Goal: Task Accomplishment & Management: Use online tool/utility

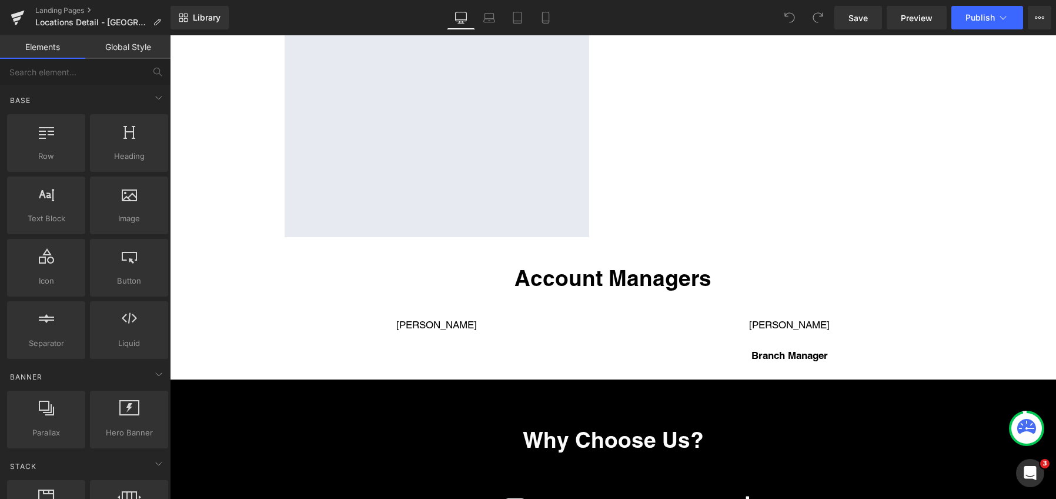
scroll to position [647, 0]
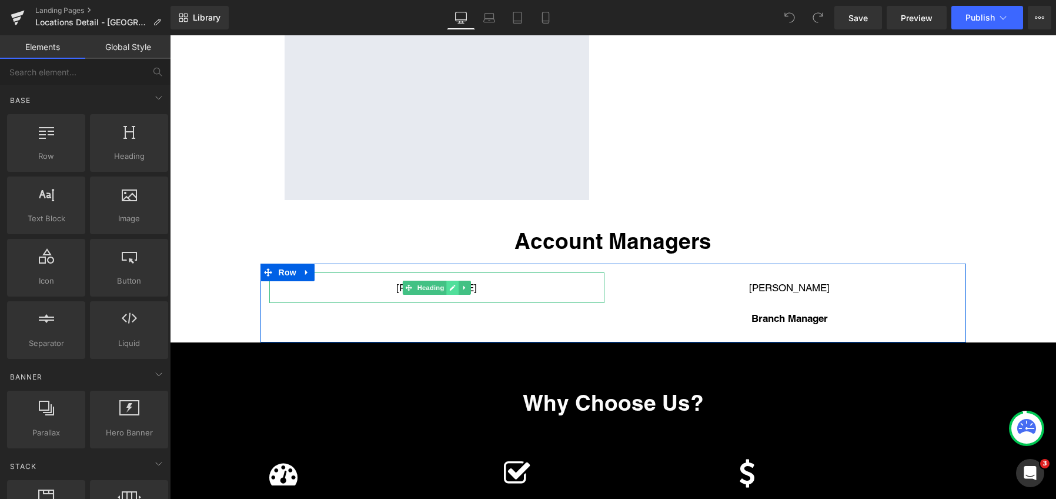
click at [450, 288] on icon at bounding box center [453, 288] width 6 height 6
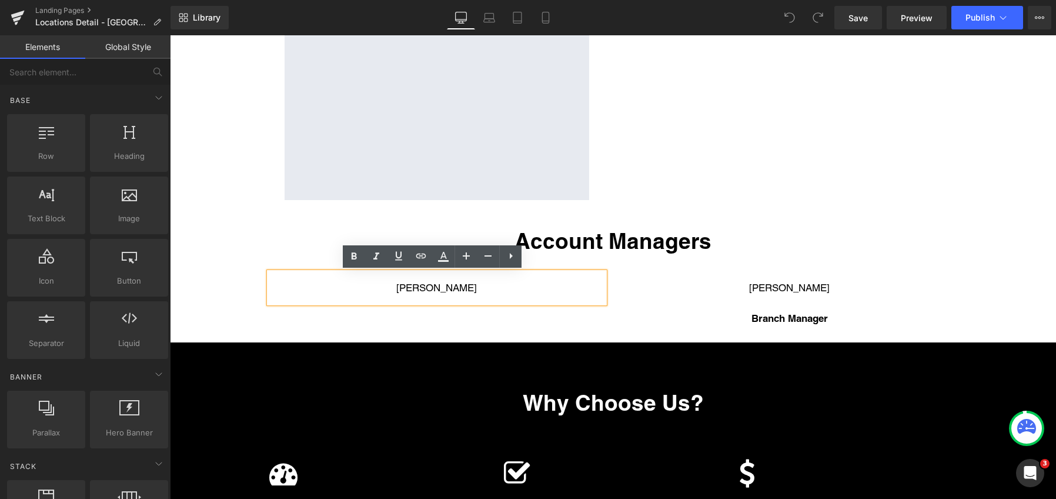
click at [442, 288] on h3 "[PERSON_NAME]" at bounding box center [436, 287] width 335 height 13
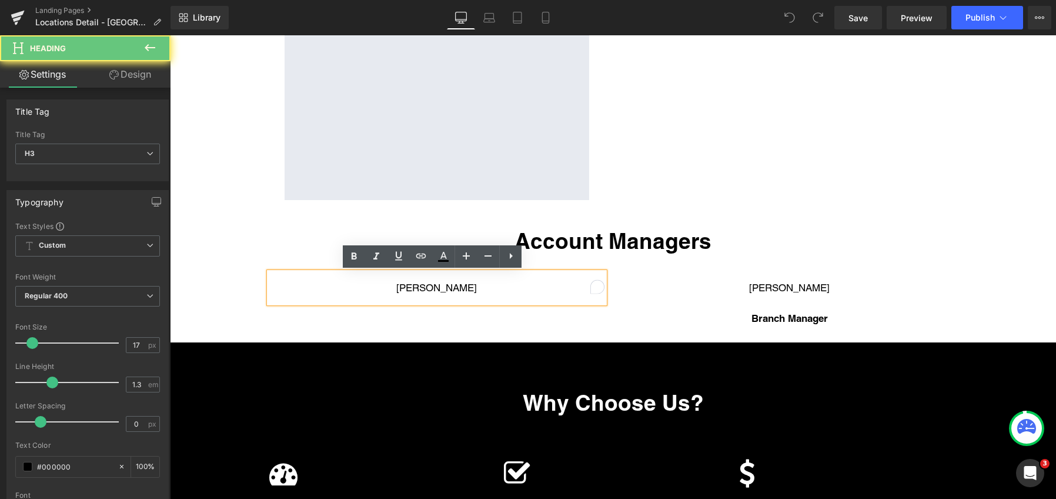
click at [442, 288] on h3 "[PERSON_NAME]" at bounding box center [436, 287] width 335 height 13
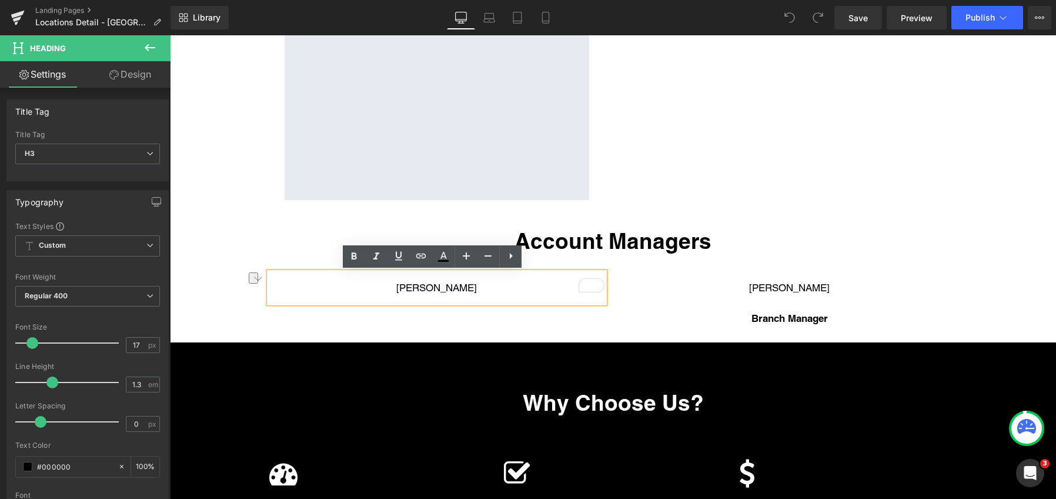
click at [221, 292] on div "Commercial Pressure Washers, Detergents, & Service Text Block [GEOGRAPHIC_DATA]…" at bounding box center [613, 334] width 886 height 1733
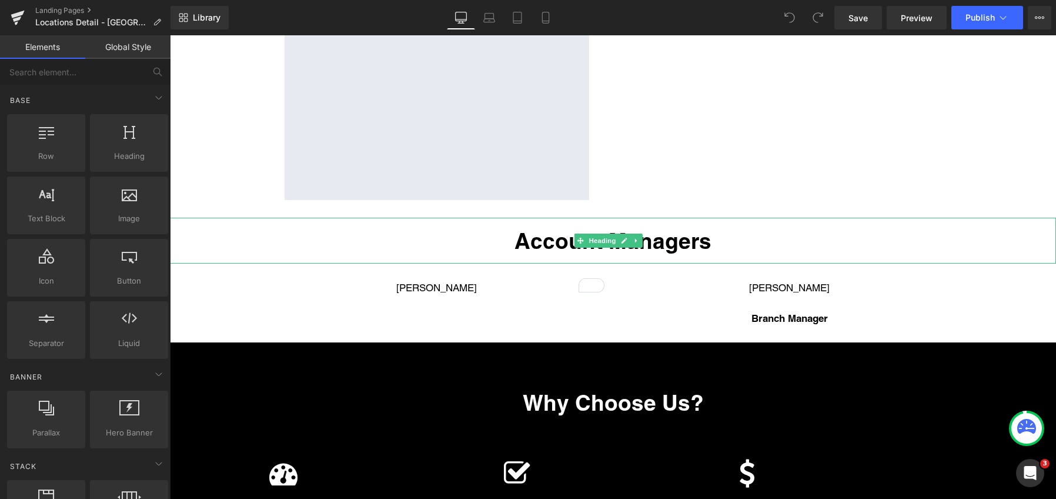
click at [223, 240] on h2 "Account Managers" at bounding box center [613, 240] width 886 height 28
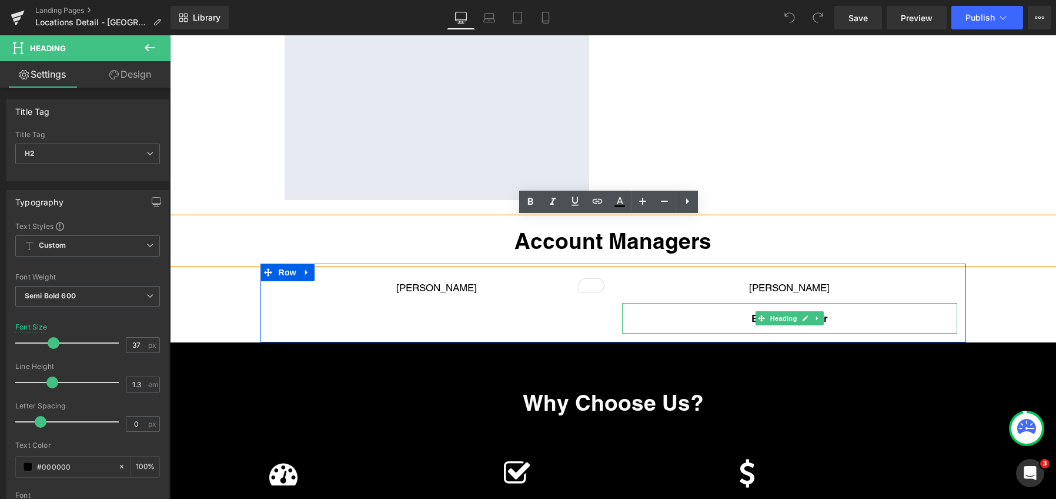
click at [955, 330] on div at bounding box center [956, 318] width 3 height 31
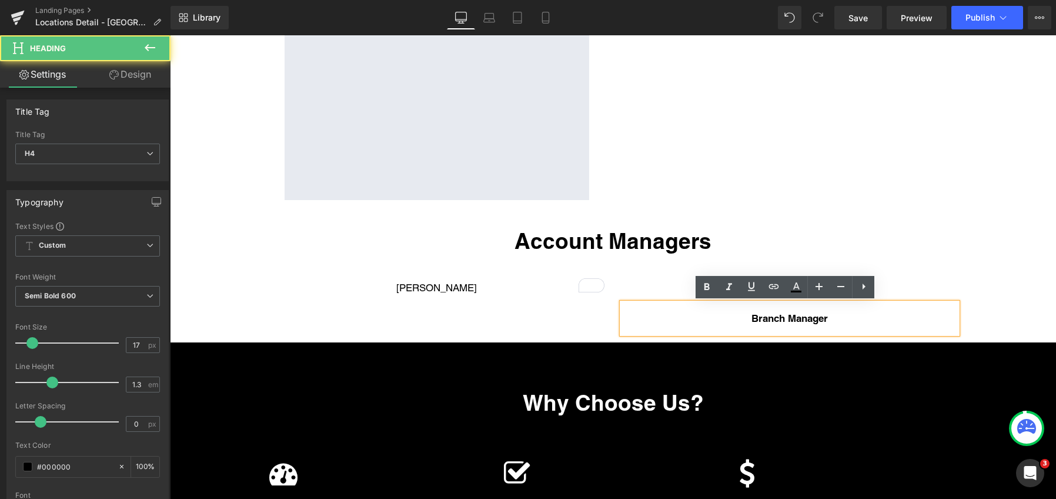
click at [990, 324] on div "Commercial Pressure Washers, Detergents, & Service Text Block [GEOGRAPHIC_DATA]…" at bounding box center [613, 334] width 886 height 1733
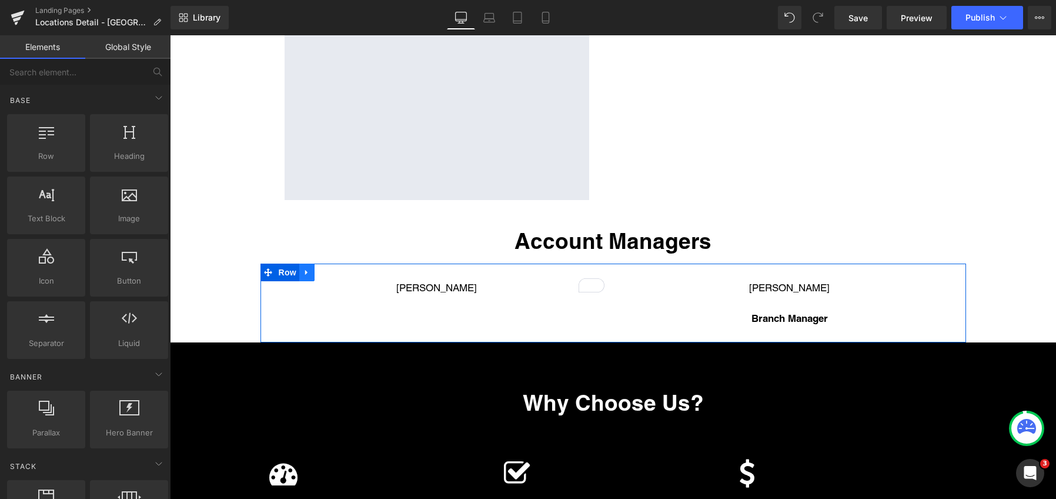
click at [303, 273] on icon at bounding box center [307, 272] width 8 height 9
click at [334, 272] on icon at bounding box center [337, 272] width 8 height 8
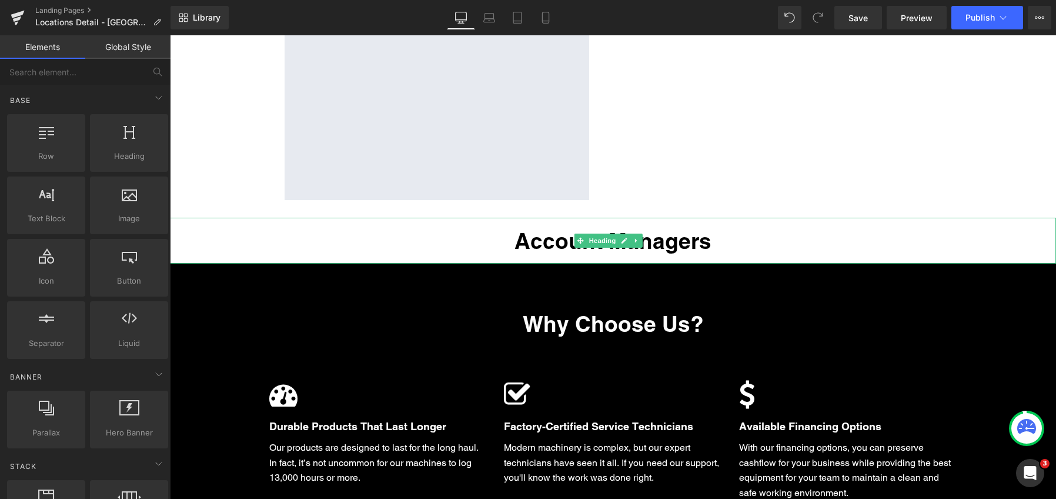
drag, startPoint x: 366, startPoint y: 237, endPoint x: 459, endPoint y: 230, distance: 92.6
click at [369, 236] on h2 "Account Managers" at bounding box center [613, 240] width 886 height 28
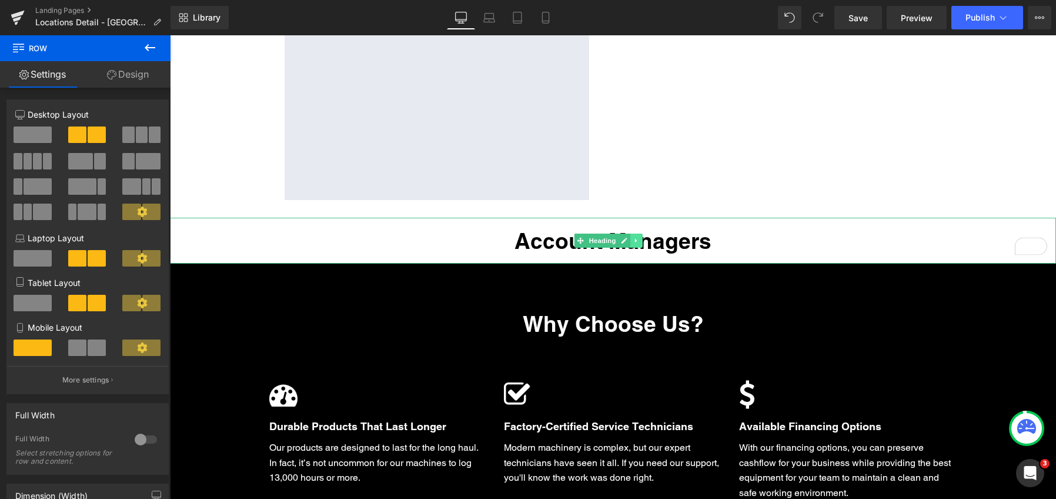
click at [637, 241] on icon at bounding box center [636, 241] width 2 height 4
click at [645, 239] on icon at bounding box center [643, 240] width 6 height 6
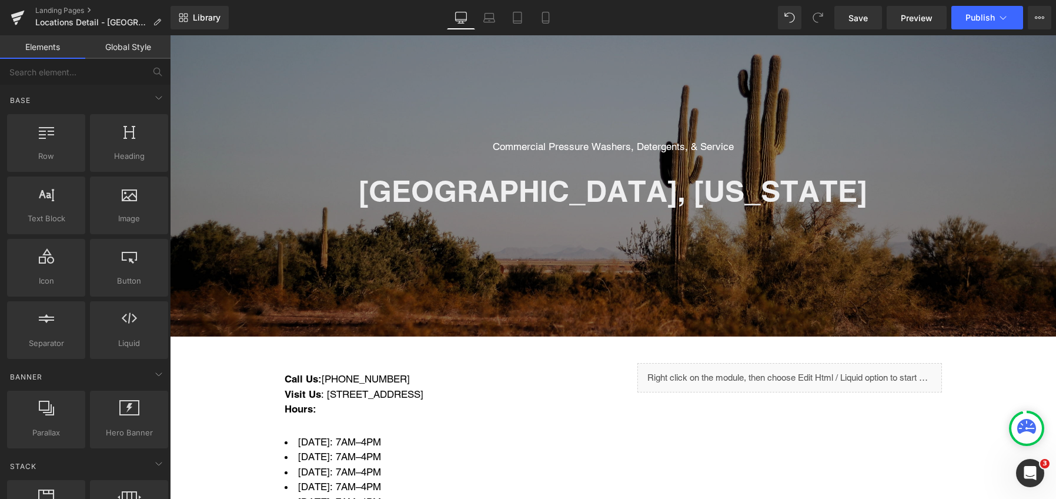
scroll to position [0, 0]
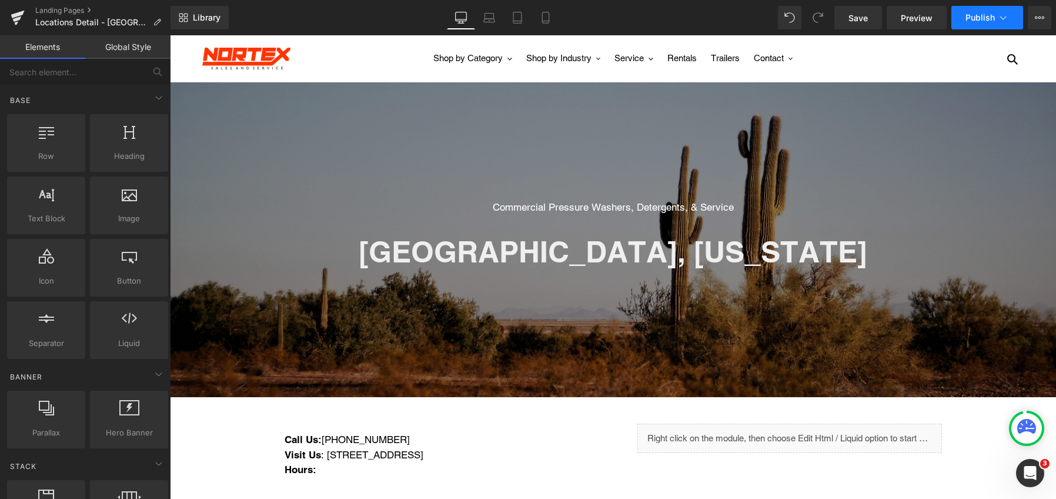
click at [962, 19] on button "Publish" at bounding box center [988, 18] width 72 height 24
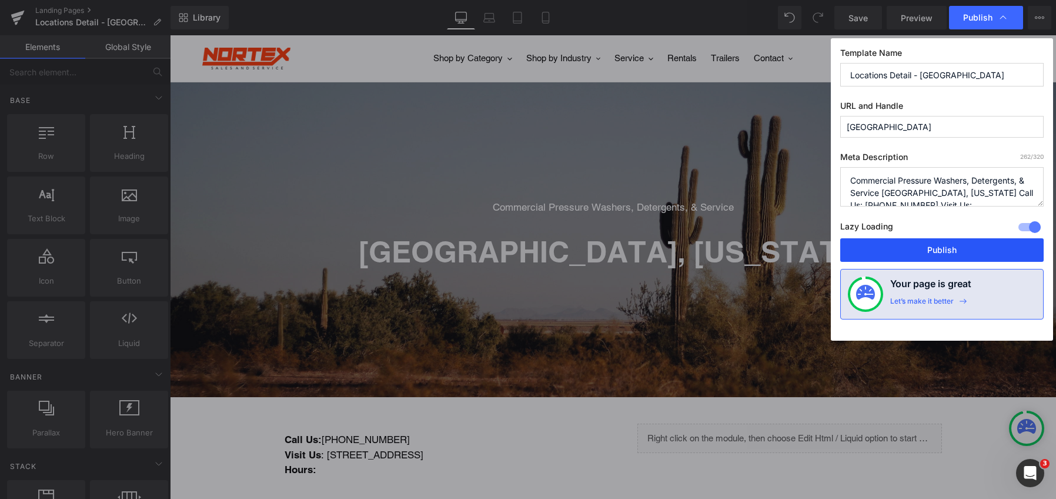
click at [907, 249] on button "Publish" at bounding box center [941, 250] width 203 height 24
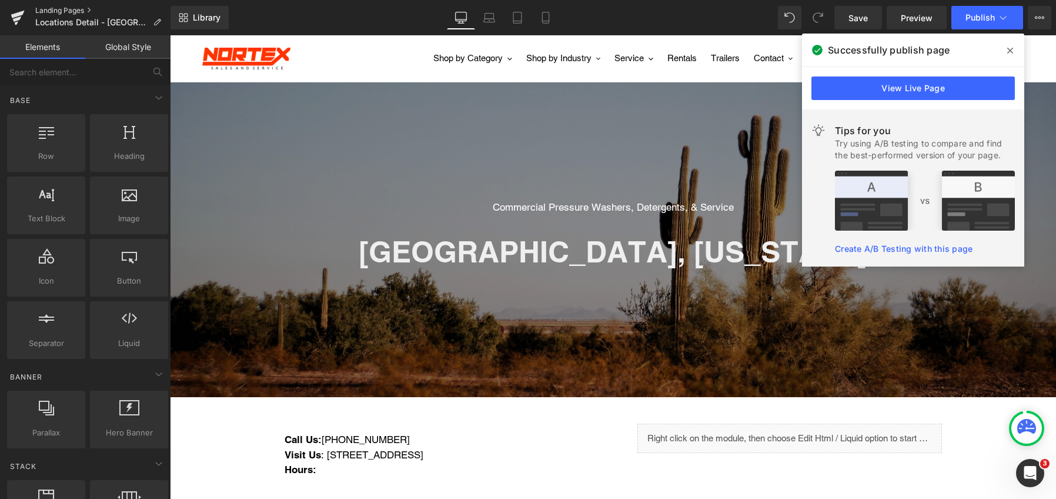
click at [64, 6] on link "Landing Pages" at bounding box center [102, 10] width 135 height 9
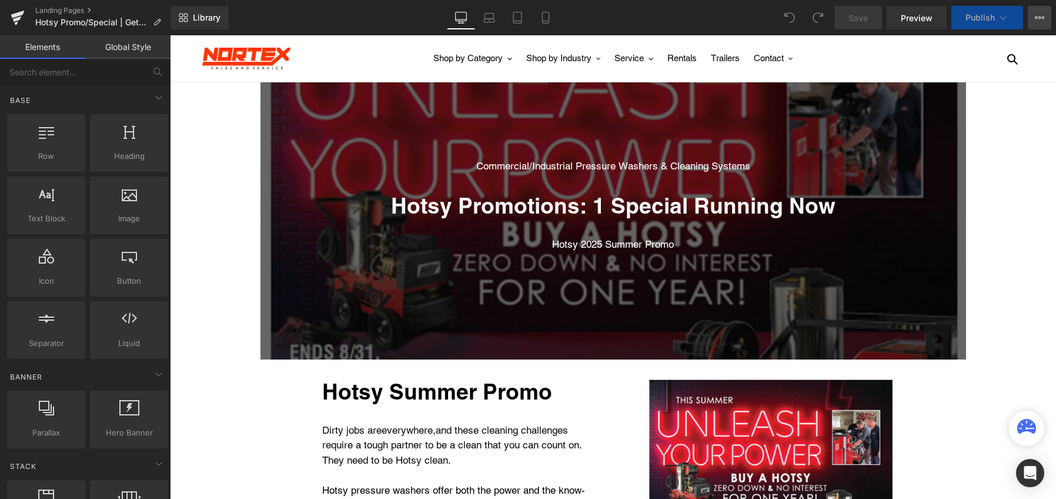
click at [1038, 18] on icon at bounding box center [1039, 17] width 9 height 9
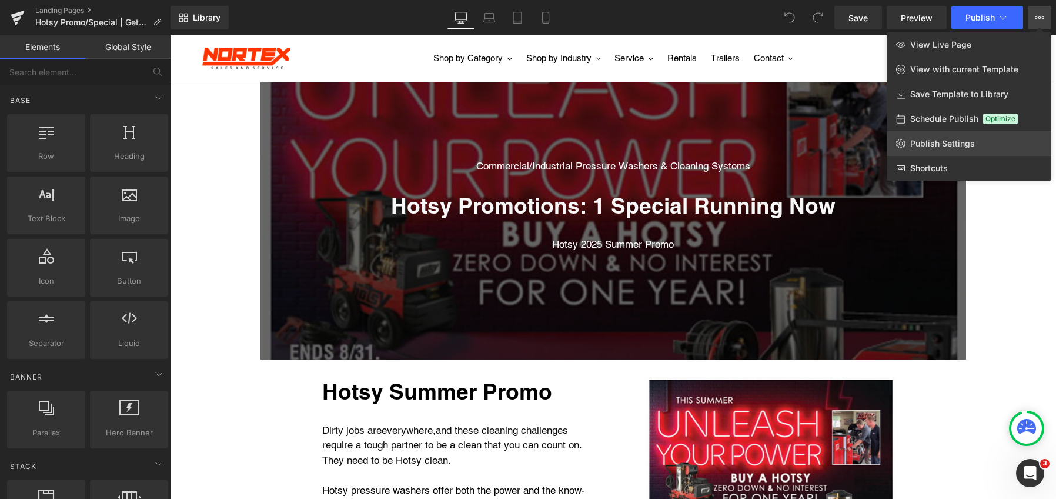
click at [937, 137] on link "Publish Settings" at bounding box center [969, 143] width 165 height 25
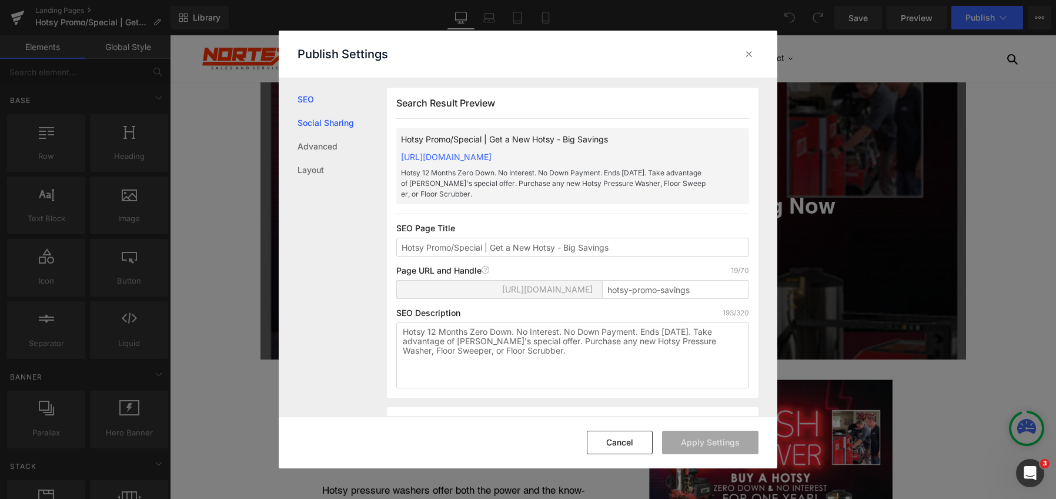
click at [349, 126] on link "Social Sharing" at bounding box center [342, 123] width 89 height 24
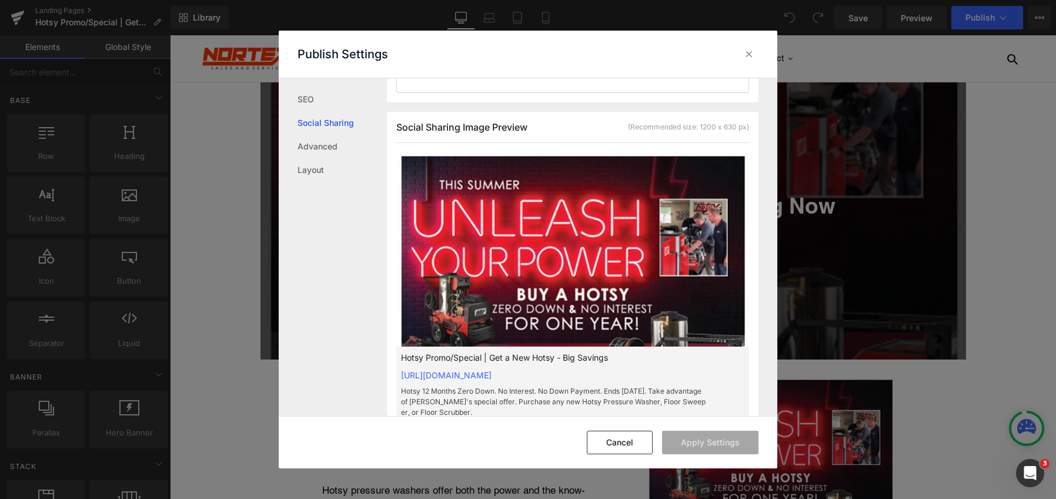
scroll to position [320, 0]
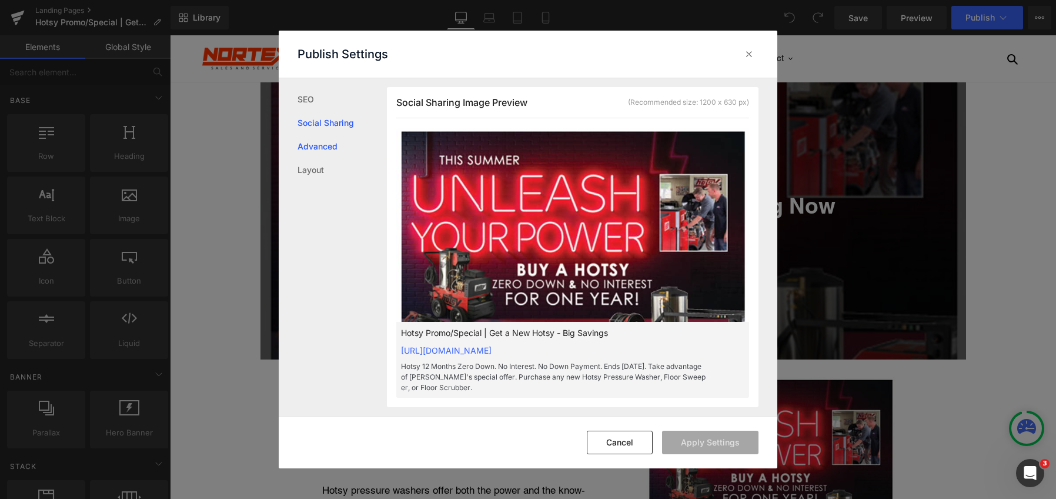
click at [332, 148] on link "Advanced" at bounding box center [342, 147] width 89 height 24
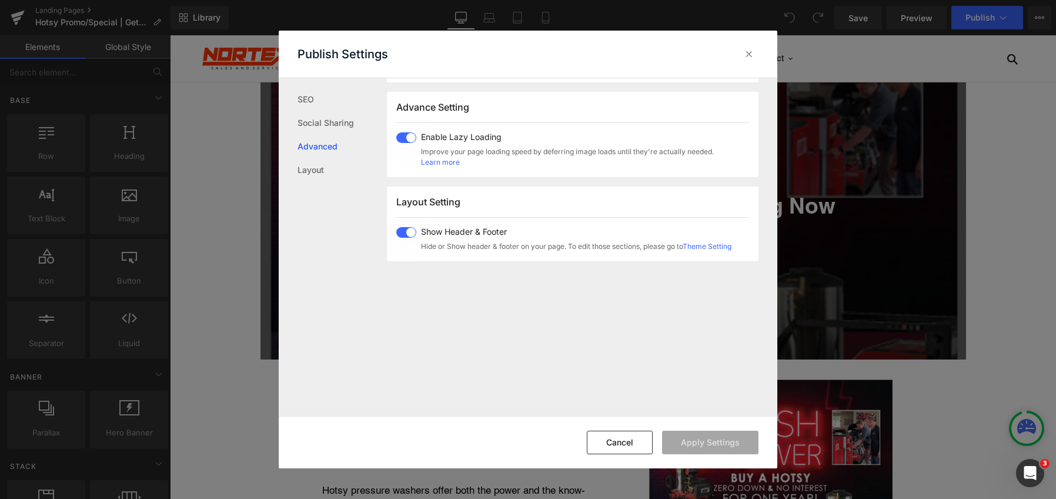
scroll to position [649, 0]
click at [322, 168] on link "Layout" at bounding box center [342, 170] width 89 height 24
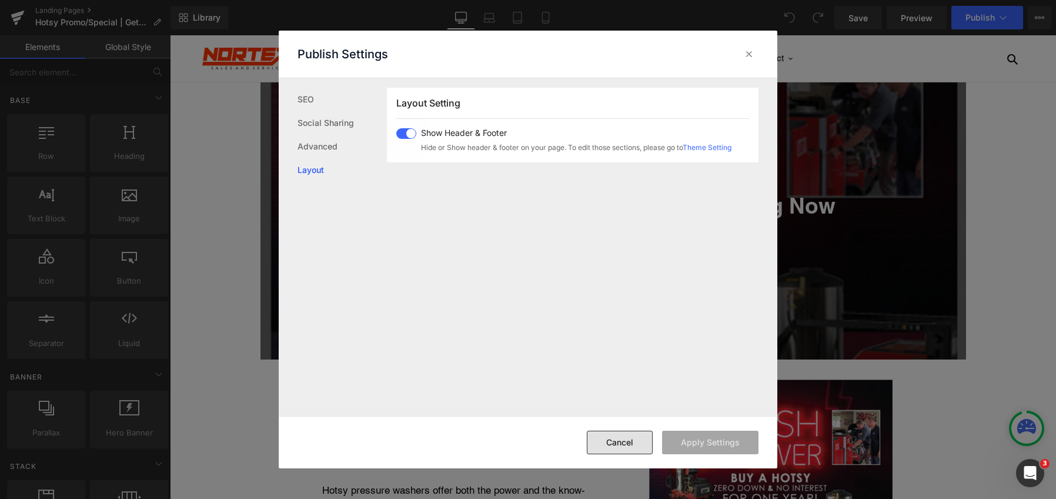
click at [630, 435] on button "Cancel" at bounding box center [620, 443] width 66 height 24
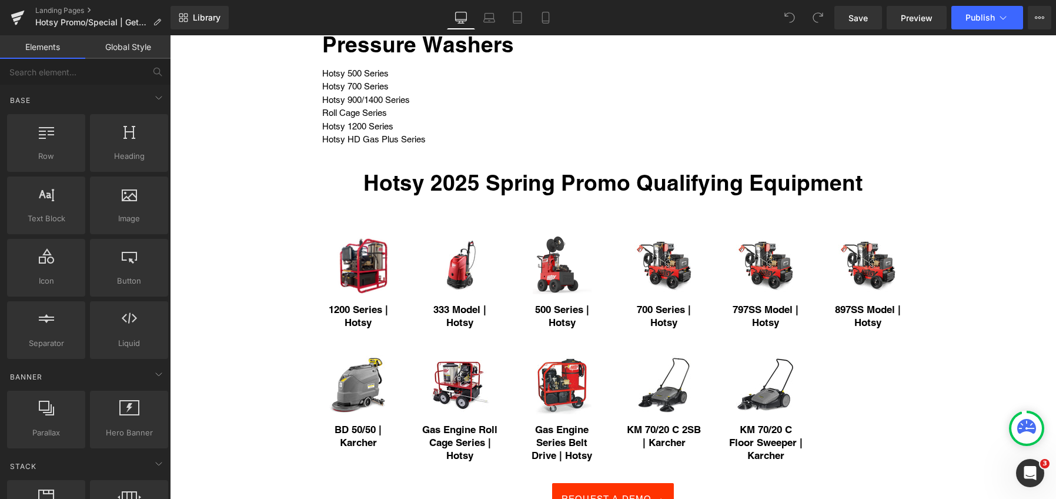
scroll to position [922, 0]
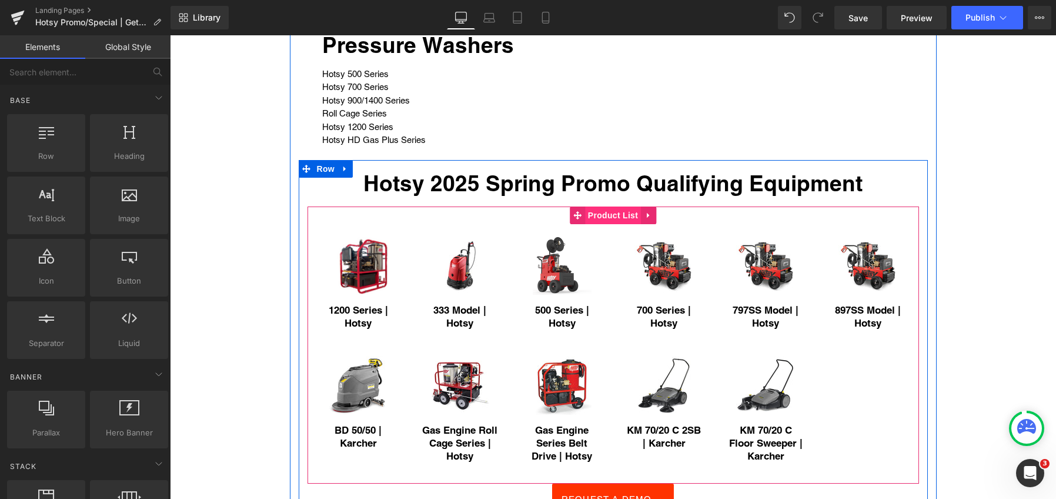
click at [598, 215] on span "Product List" at bounding box center [613, 215] width 56 height 18
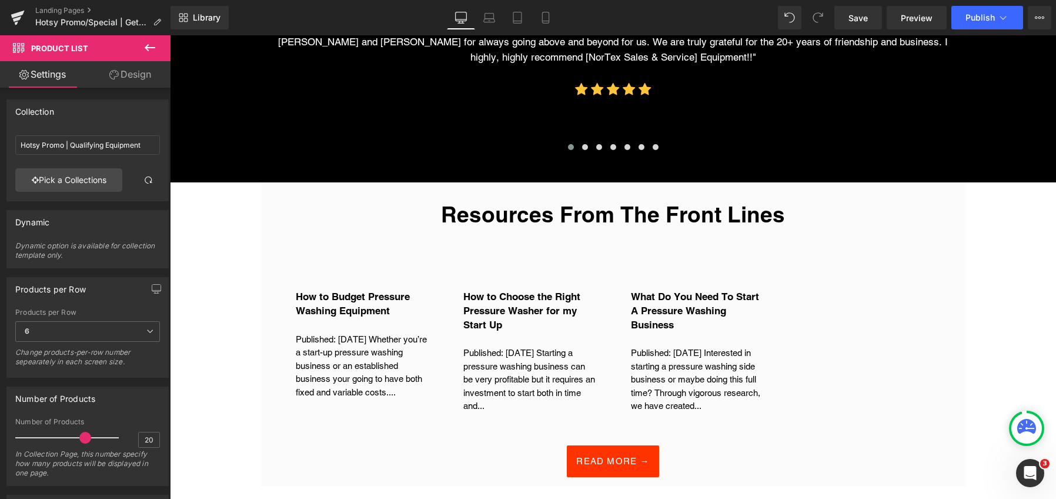
scroll to position [1921, 0]
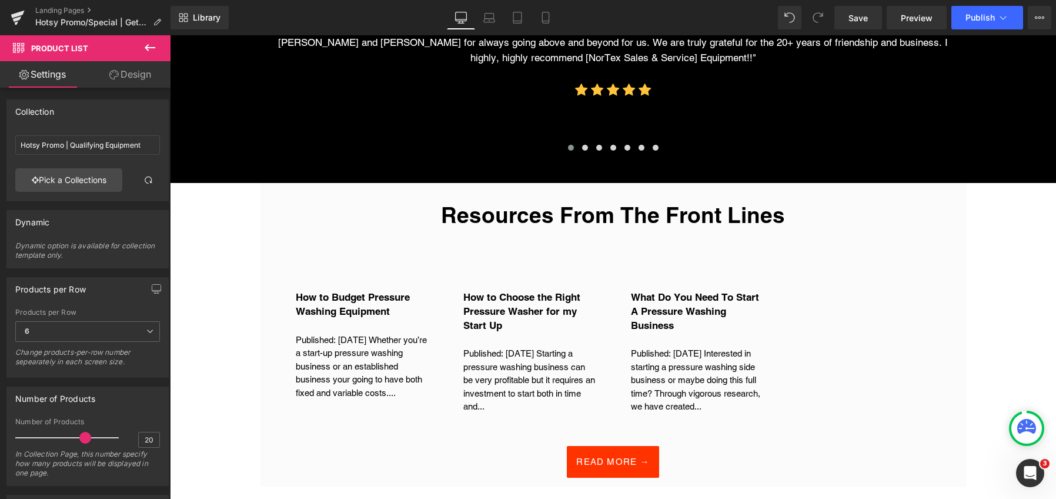
click div "How to Budget Pressure Washing Equipment (A) Title Published: 03/15/2023 Whethe…"
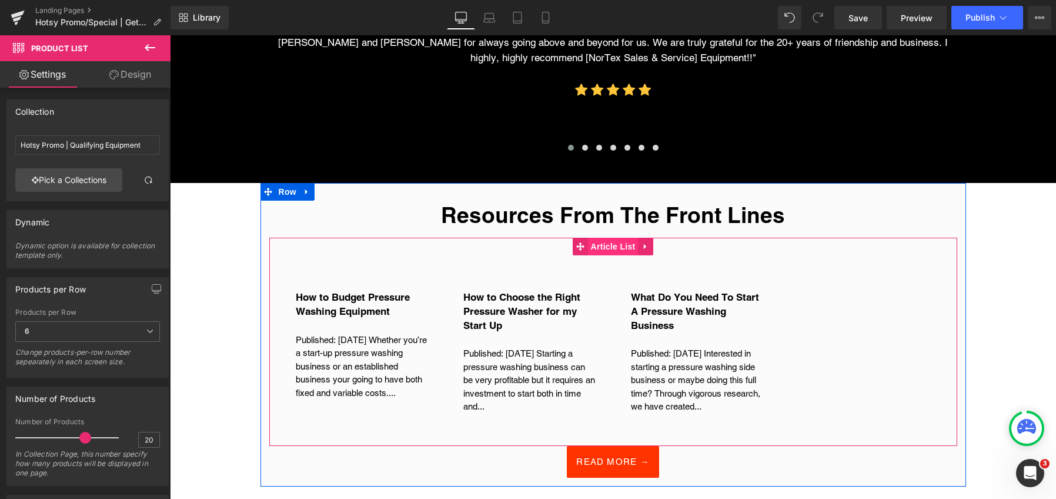
click at [606, 238] on span "Article List" at bounding box center [613, 247] width 51 height 18
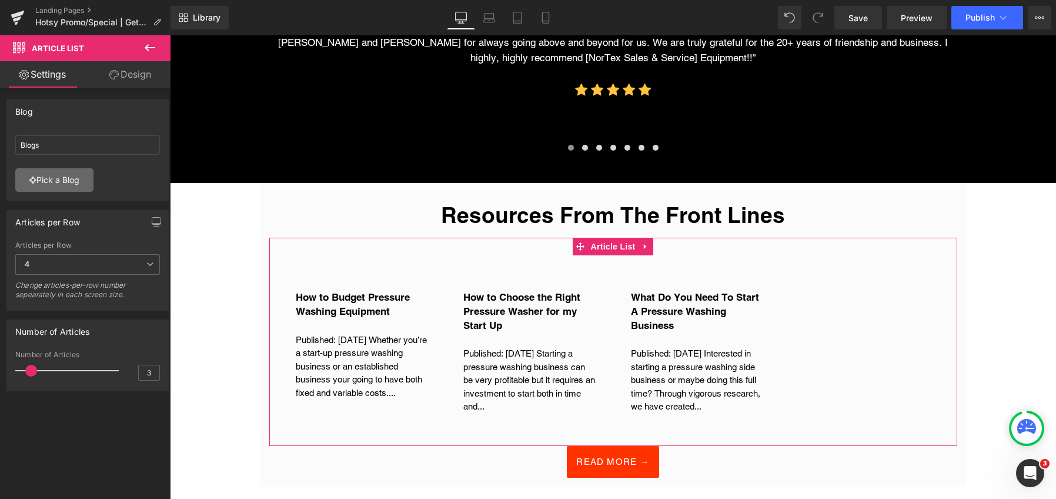
click at [55, 178] on link "Pick a Blog" at bounding box center [54, 180] width 78 height 24
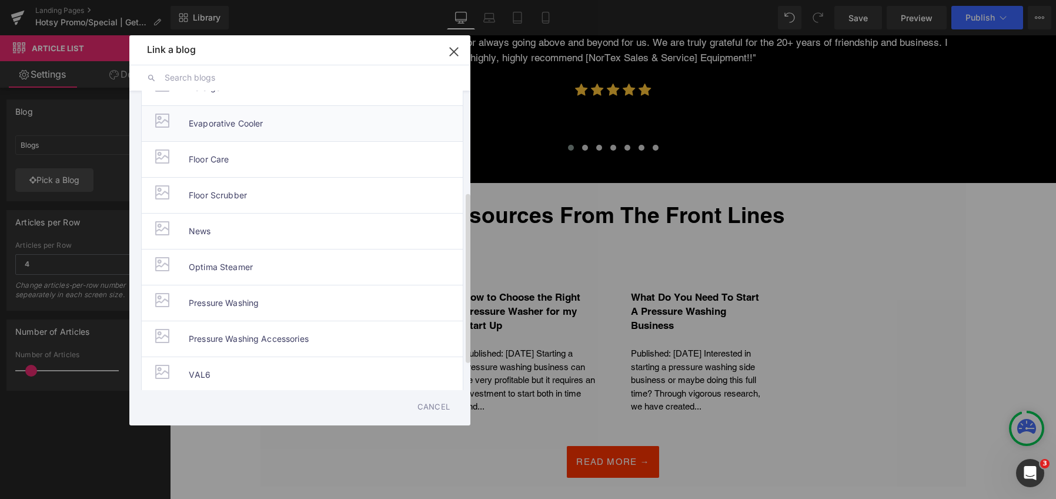
scroll to position [219, 0]
click at [213, 191] on li "News" at bounding box center [302, 197] width 322 height 36
type input "News"
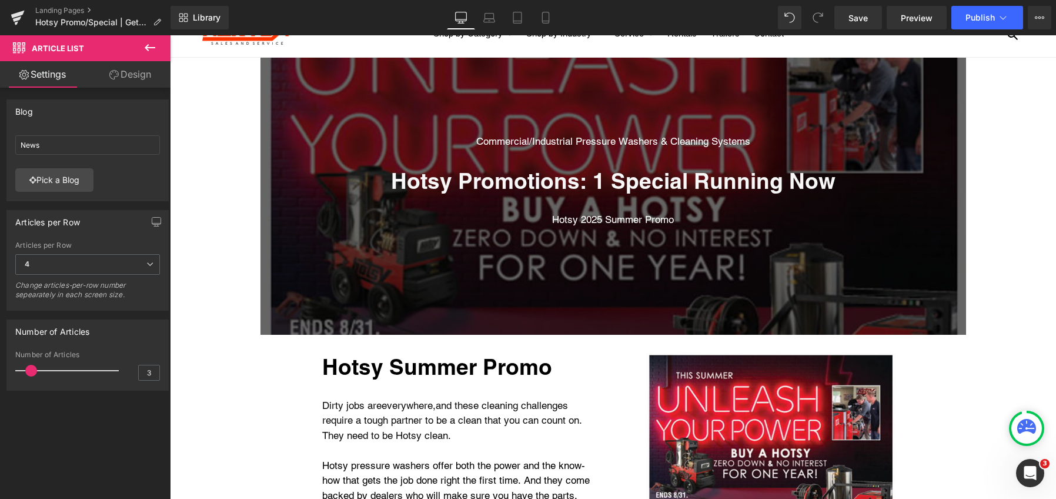
scroll to position [0, 0]
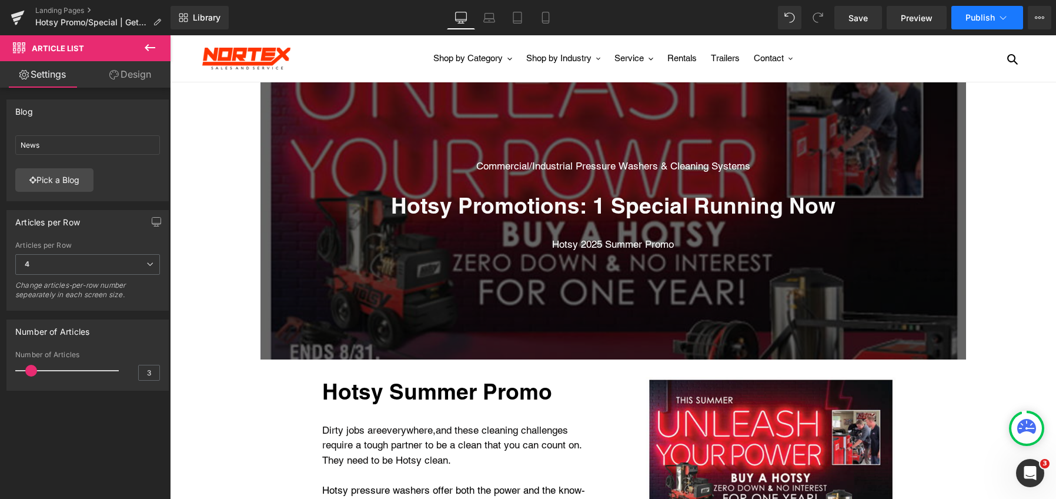
click at [960, 16] on button "Publish" at bounding box center [988, 18] width 72 height 24
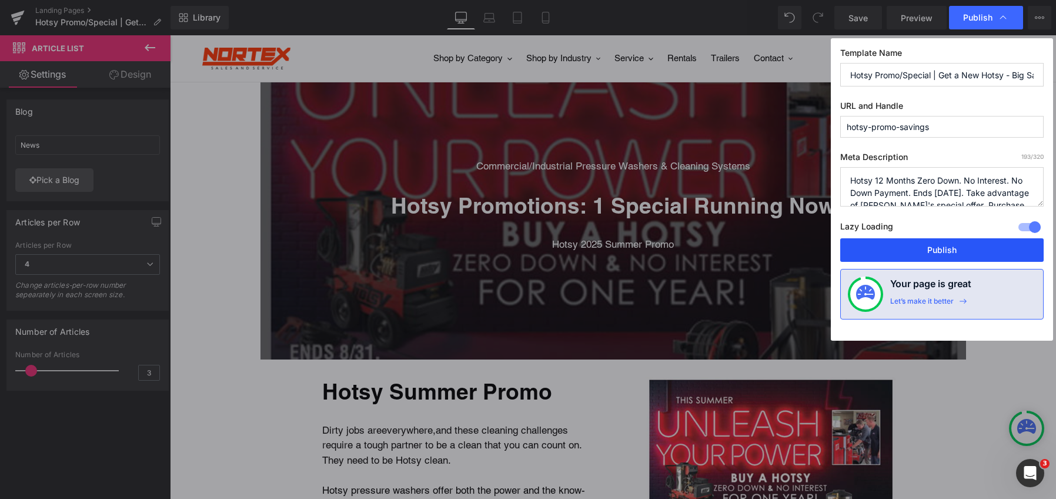
click at [929, 252] on button "Publish" at bounding box center [941, 250] width 203 height 24
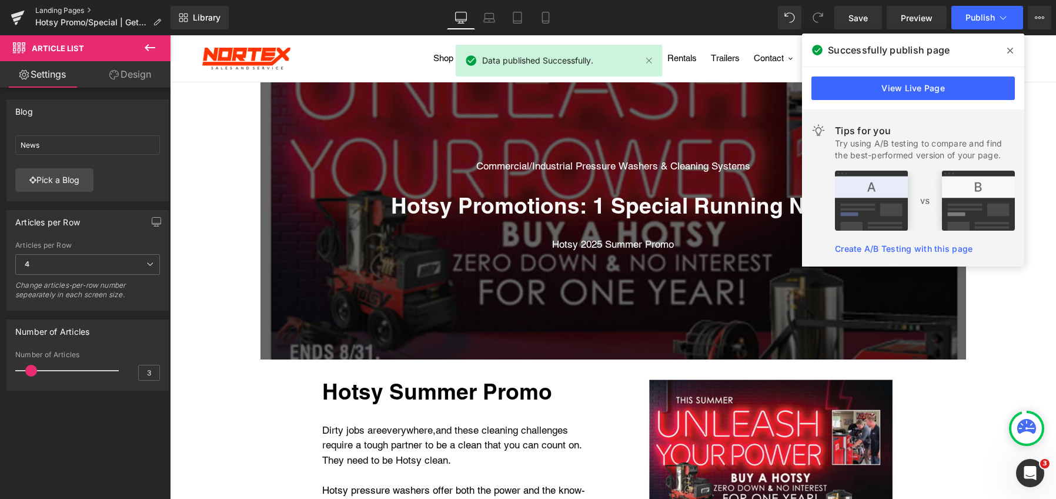
click at [71, 7] on link "Landing Pages" at bounding box center [102, 10] width 135 height 9
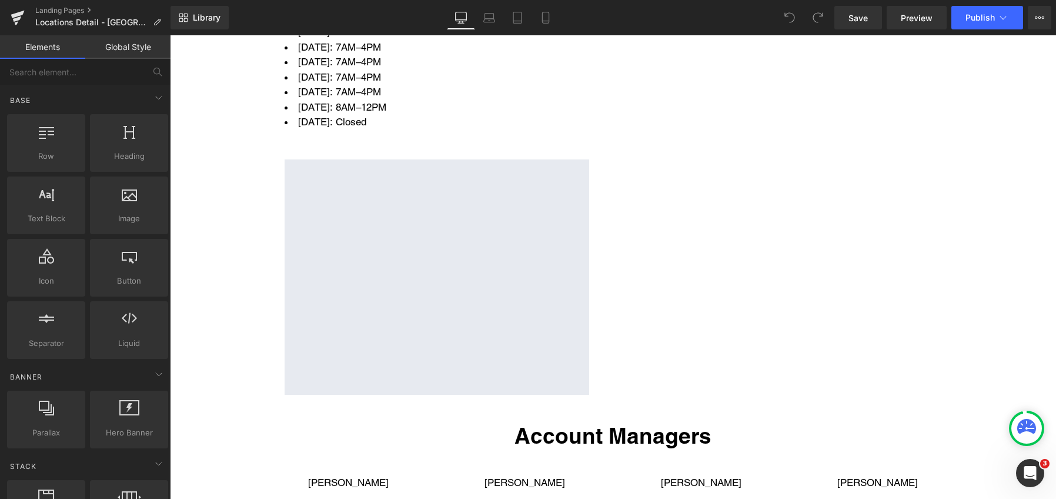
scroll to position [647, 0]
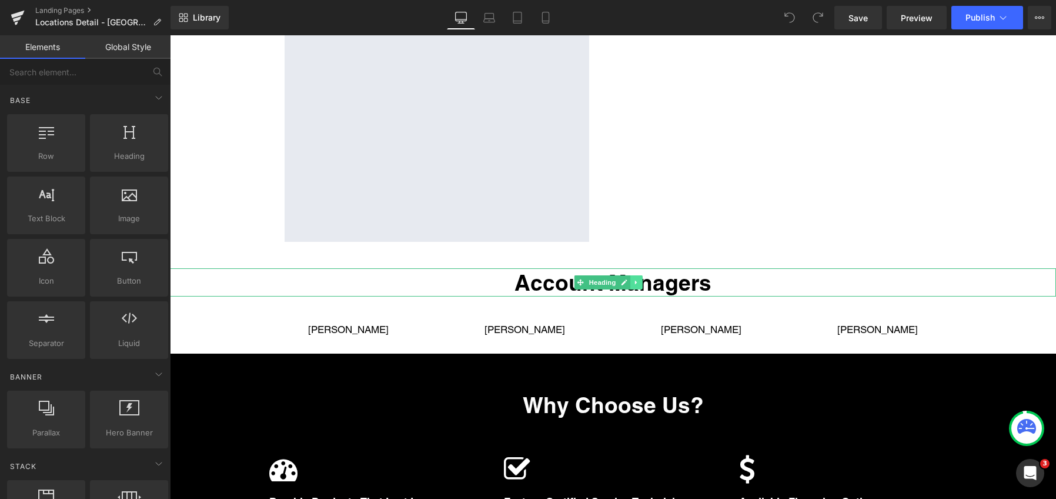
click at [638, 279] on icon at bounding box center [636, 282] width 6 height 7
click at [644, 279] on icon at bounding box center [643, 282] width 6 height 7
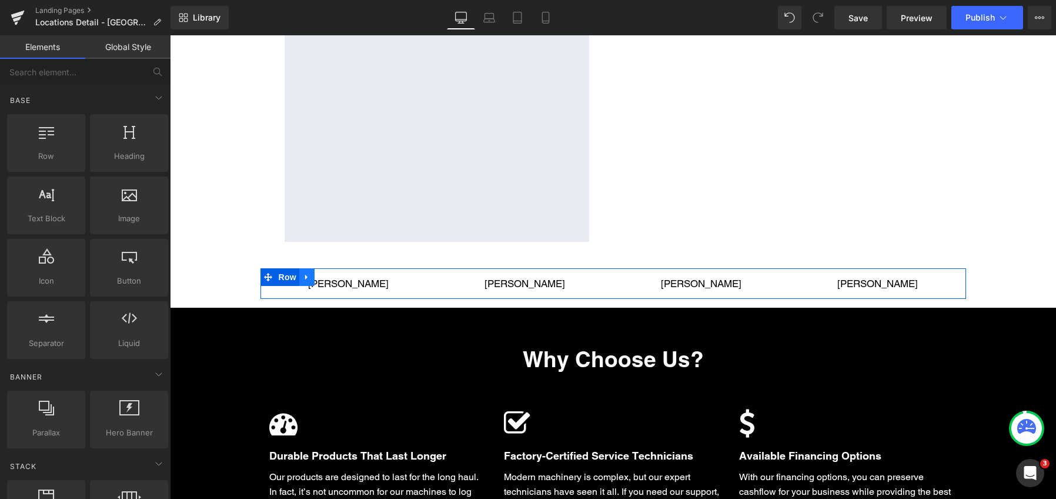
click at [305, 274] on icon at bounding box center [306, 276] width 2 height 5
click at [333, 273] on icon at bounding box center [337, 277] width 8 height 8
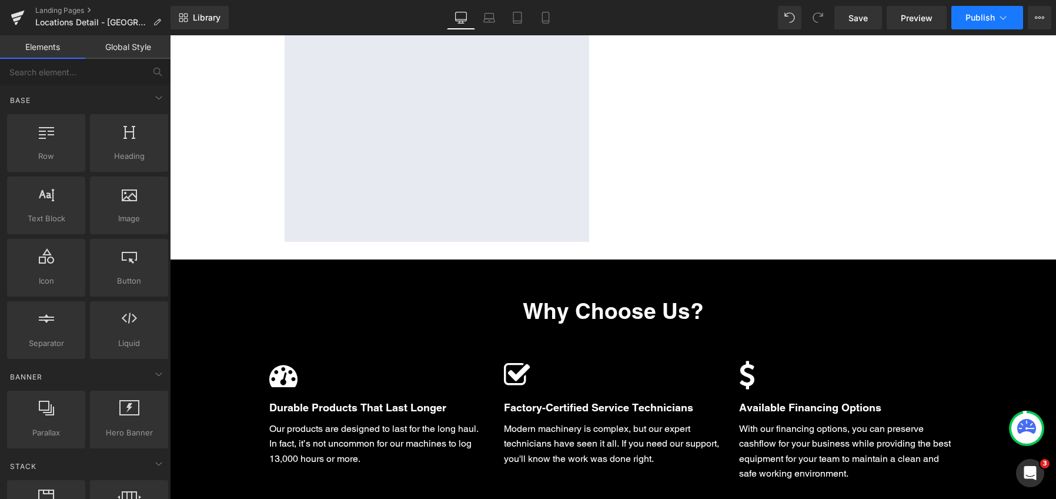
click at [977, 21] on span "Publish" at bounding box center [980, 17] width 29 height 9
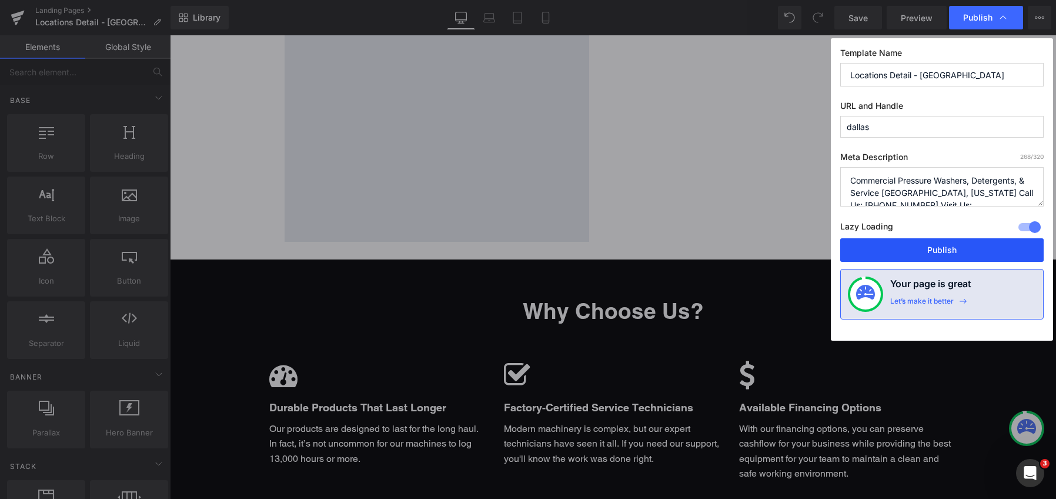
drag, startPoint x: 938, startPoint y: 245, endPoint x: 463, endPoint y: 195, distance: 477.8
click at [938, 245] on button "Publish" at bounding box center [941, 250] width 203 height 24
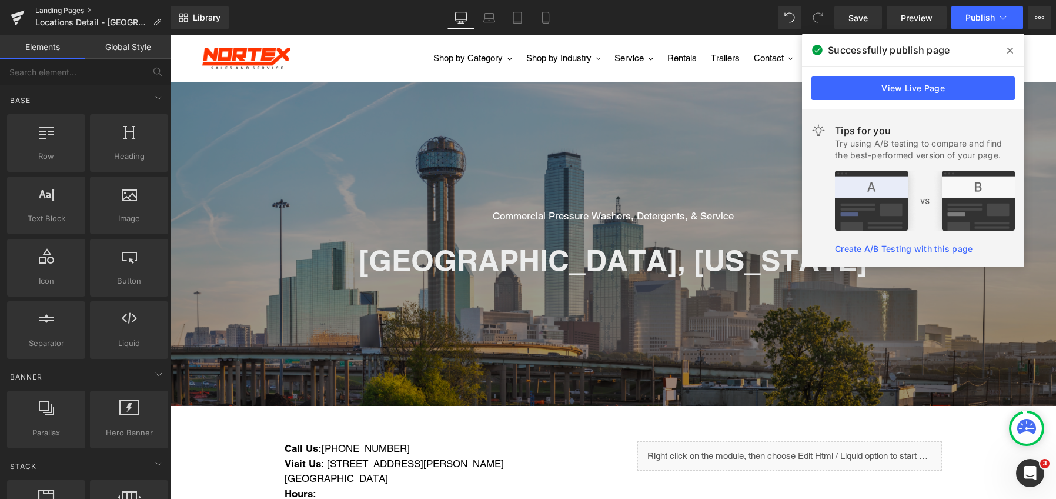
click at [66, 7] on link "Landing Pages" at bounding box center [102, 10] width 135 height 9
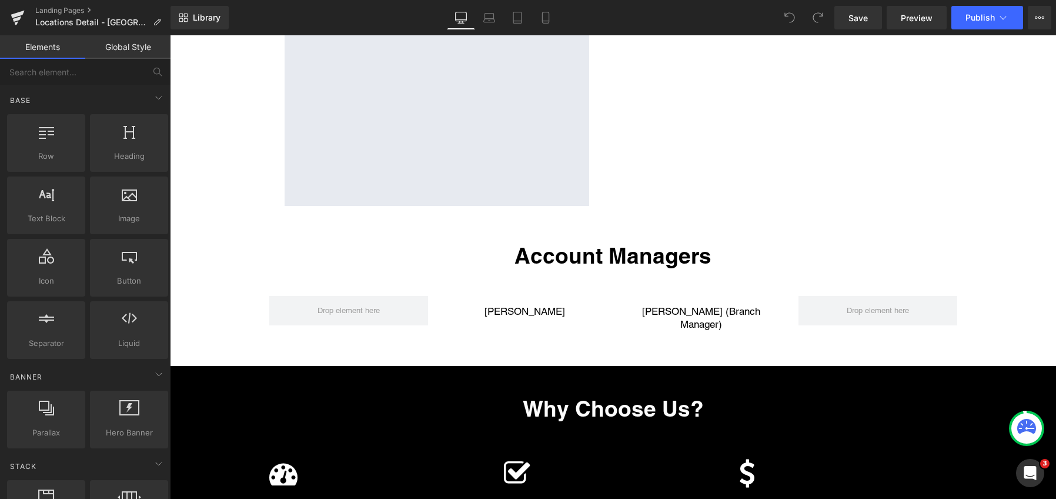
scroll to position [603, 0]
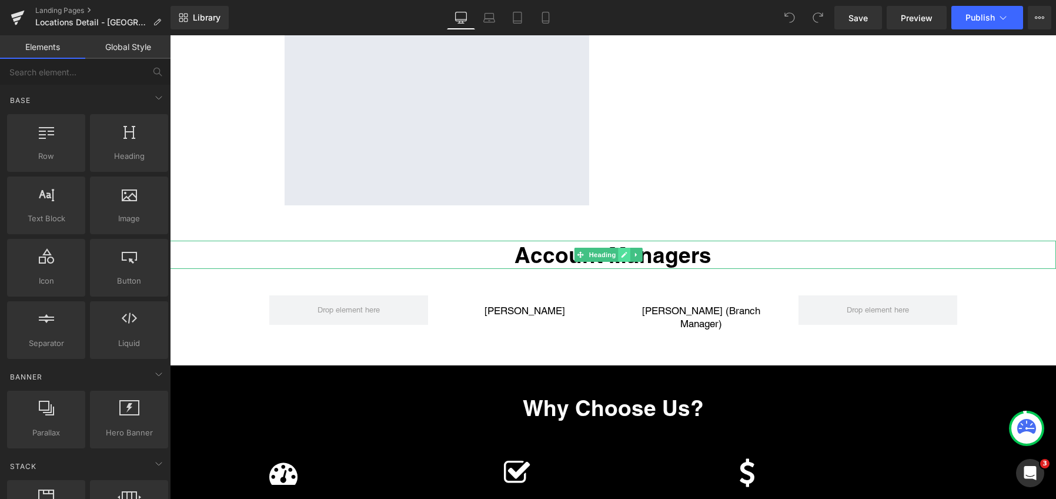
click at [625, 256] on icon at bounding box center [625, 255] width 6 height 6
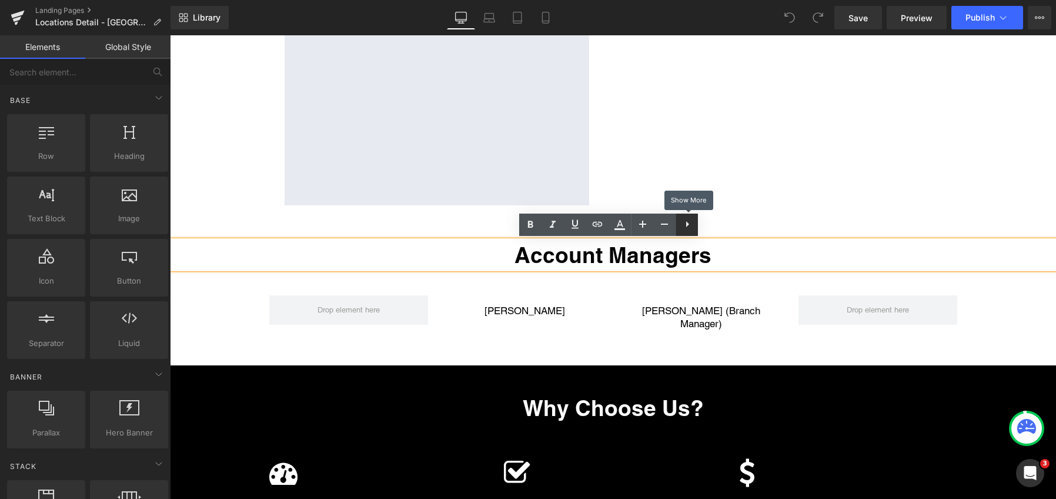
click at [686, 228] on icon at bounding box center [687, 224] width 14 height 14
click at [651, 283] on div "Commercial Pressure Washers, Detergents, & Service Text Block kilgore, texas He…" at bounding box center [613, 356] width 886 height 1690
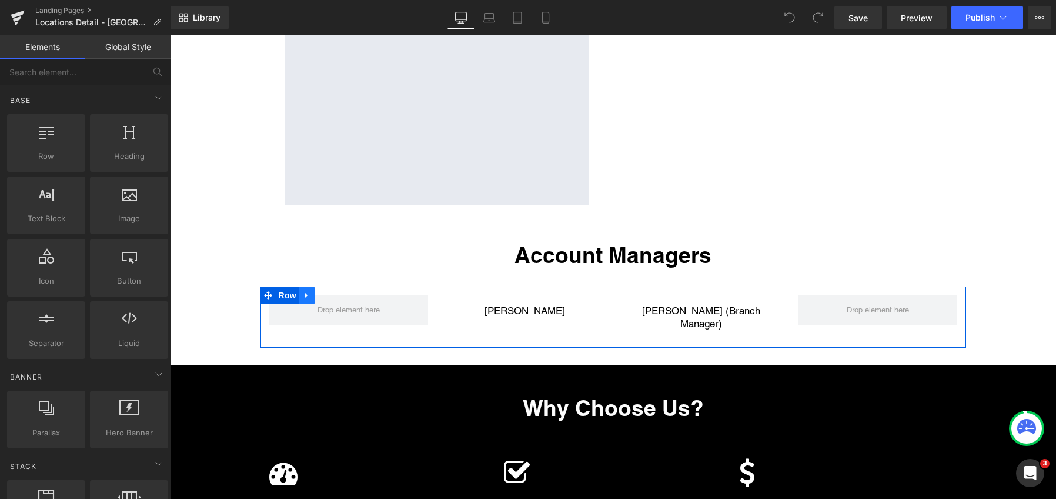
click at [303, 295] on icon at bounding box center [307, 295] width 8 height 9
click at [334, 297] on icon at bounding box center [337, 295] width 8 height 8
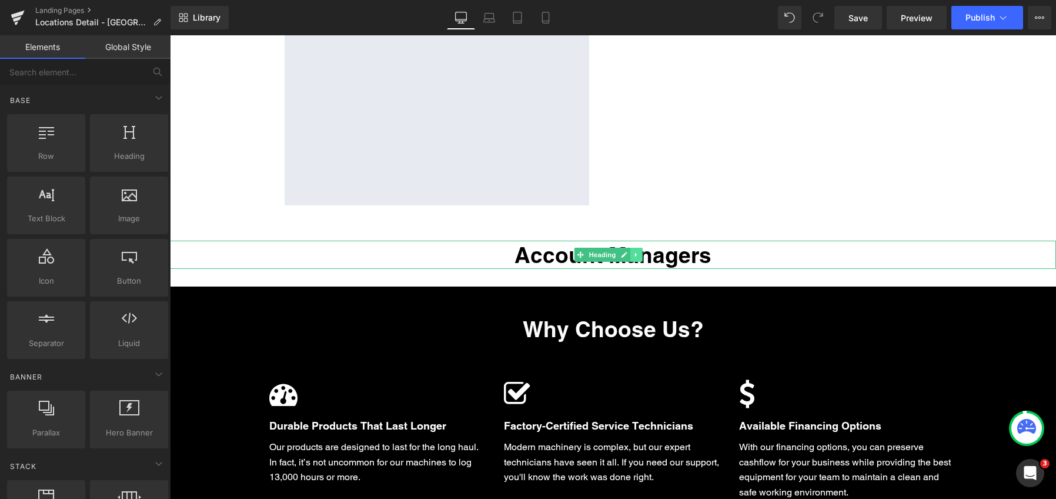
click at [638, 256] on icon at bounding box center [636, 254] width 6 height 7
click at [642, 254] on icon at bounding box center [643, 254] width 6 height 6
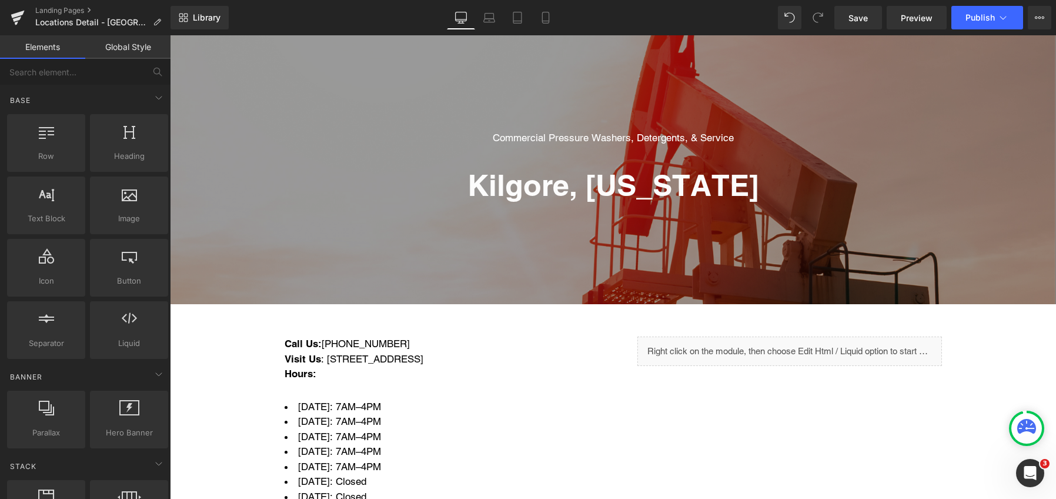
scroll to position [0, 0]
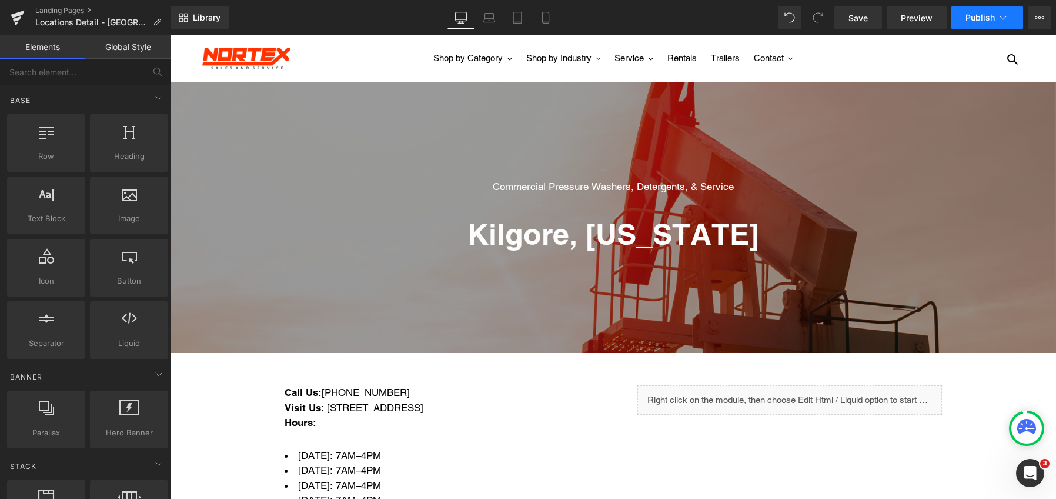
click at [963, 14] on button "Publish" at bounding box center [988, 18] width 72 height 24
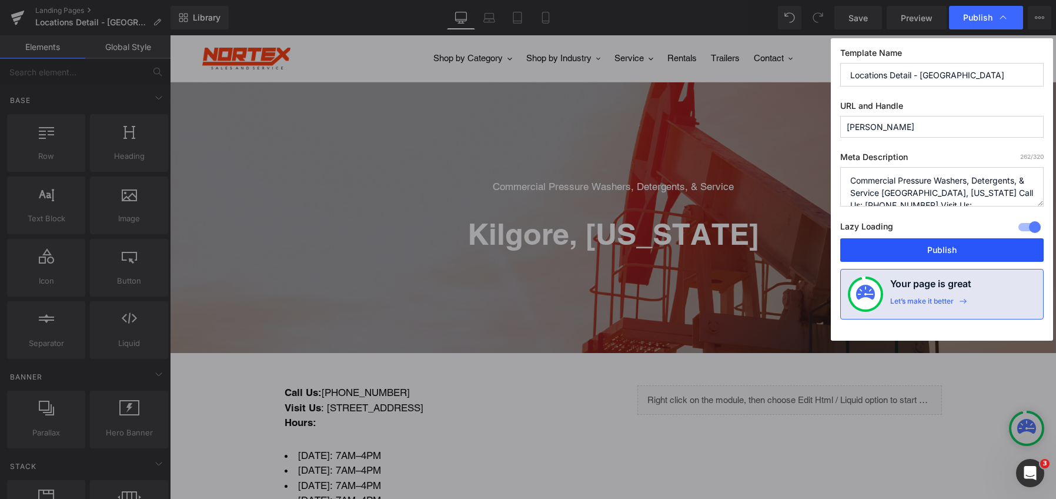
click at [915, 248] on button "Publish" at bounding box center [941, 250] width 203 height 24
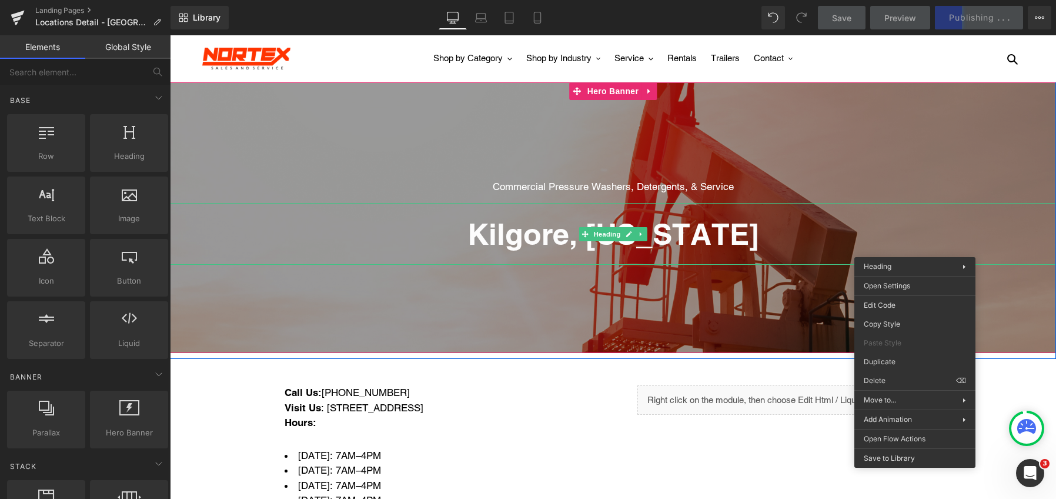
click at [835, 212] on h1 "kilgore, texas" at bounding box center [613, 234] width 886 height 44
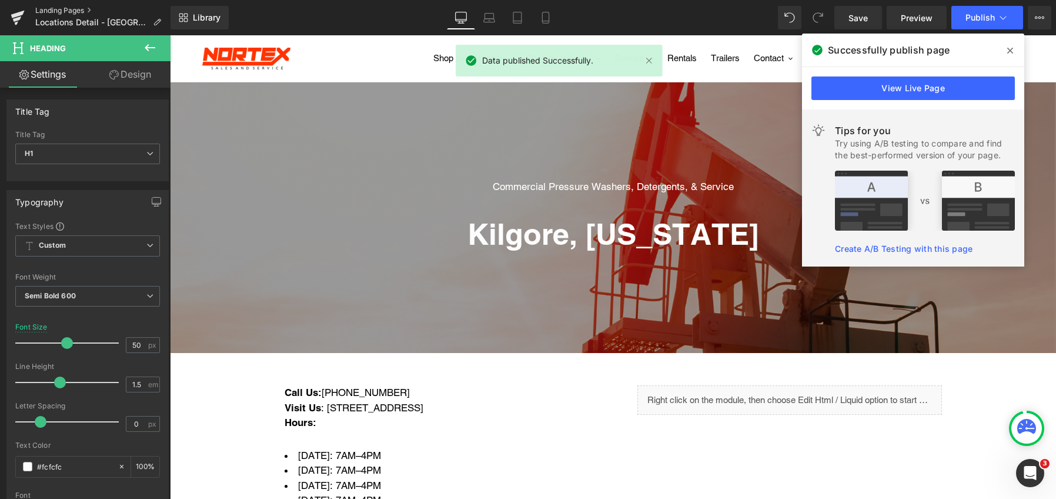
click at [68, 10] on link "Landing Pages" at bounding box center [102, 10] width 135 height 9
